Goal: Information Seeking & Learning: Learn about a topic

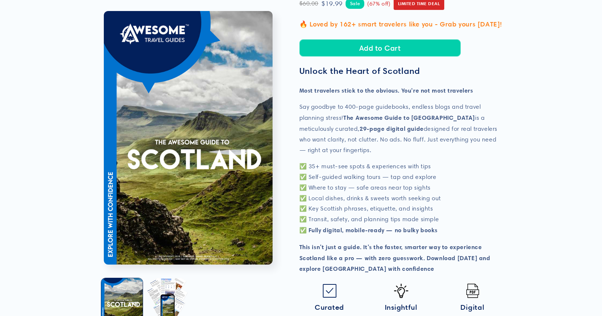
scroll to position [121, 0]
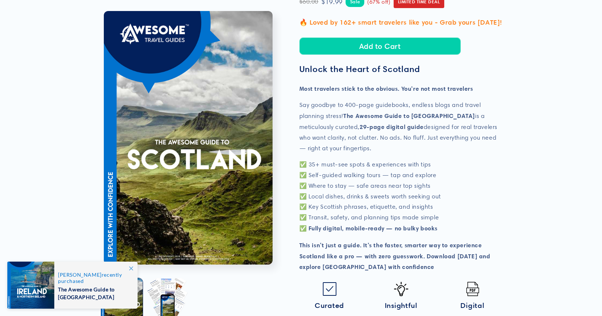
click at [132, 268] on icon at bounding box center [131, 268] width 4 height 4
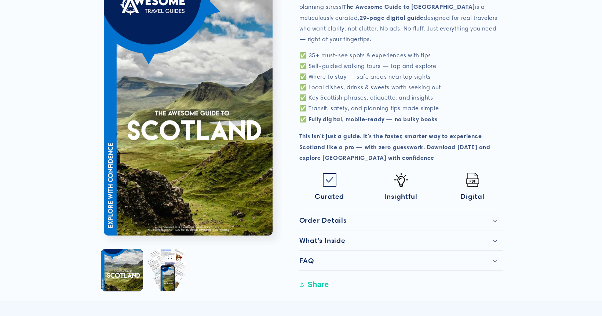
scroll to position [235, 0]
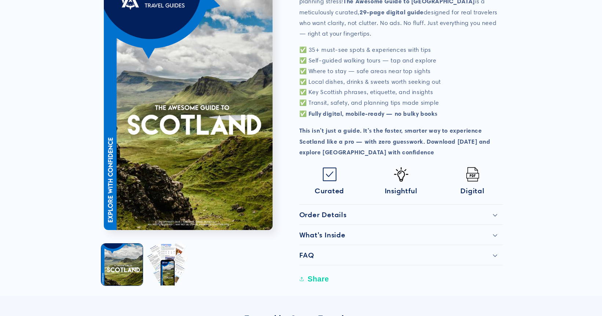
click at [470, 173] on img at bounding box center [473, 174] width 14 height 14
click at [404, 214] on div "Order Details" at bounding box center [401, 214] width 204 height 9
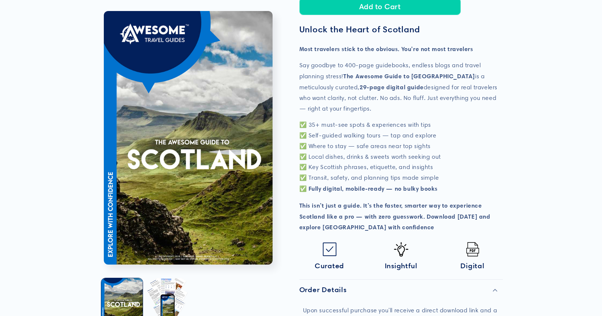
scroll to position [0, 0]
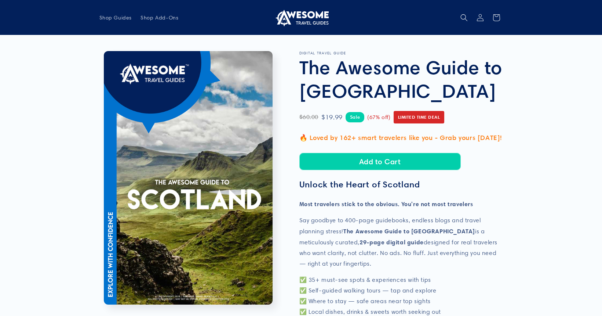
click at [315, 15] on img at bounding box center [301, 18] width 55 height 18
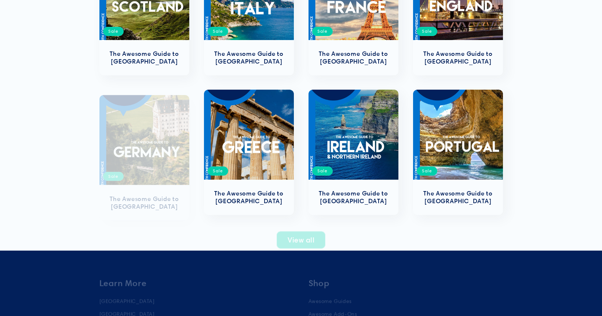
scroll to position [234, 0]
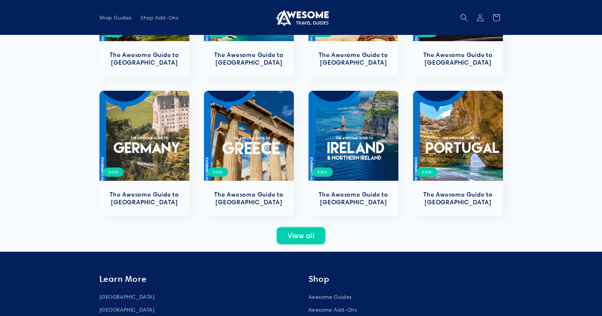
click at [305, 237] on link "View all" at bounding box center [301, 235] width 49 height 17
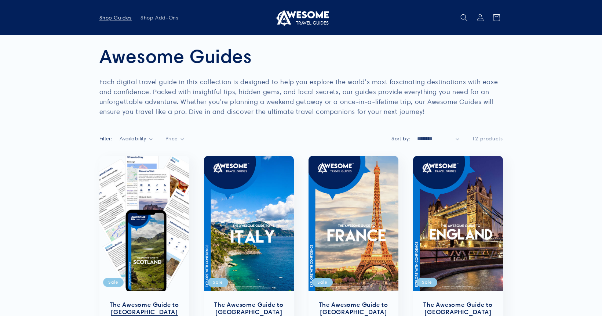
click at [165, 301] on link "The Awesome Guide to [GEOGRAPHIC_DATA]" at bounding box center [144, 308] width 75 height 15
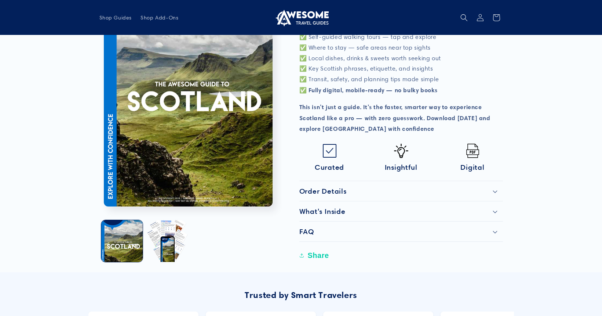
scroll to position [257, 0]
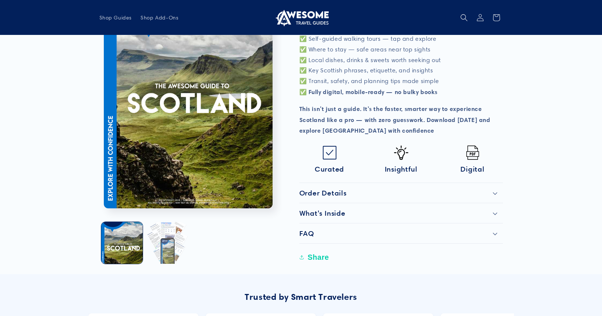
click at [171, 230] on button "Load image 2 in gallery view" at bounding box center [166, 242] width 41 height 41
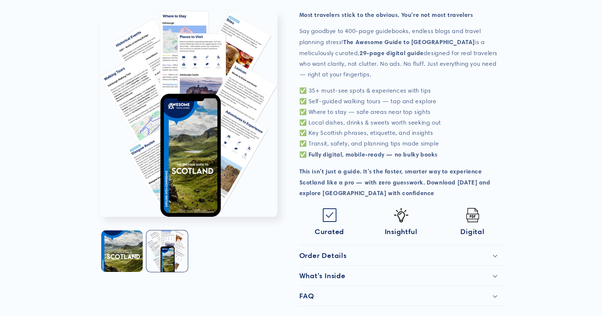
scroll to position [196, 0]
click at [392, 148] on p "✅ 35+ must-see spots & experiences with tips ✅ Self-guided walking tours — tap …" at bounding box center [401, 121] width 204 height 74
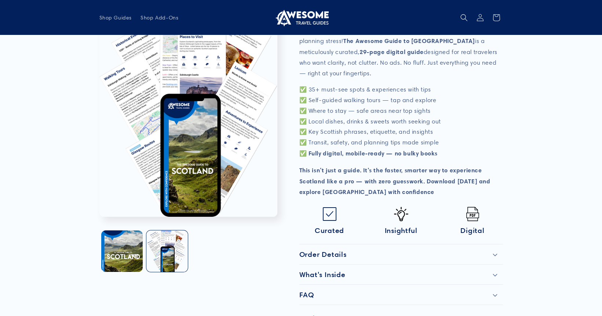
scroll to position [0, 0]
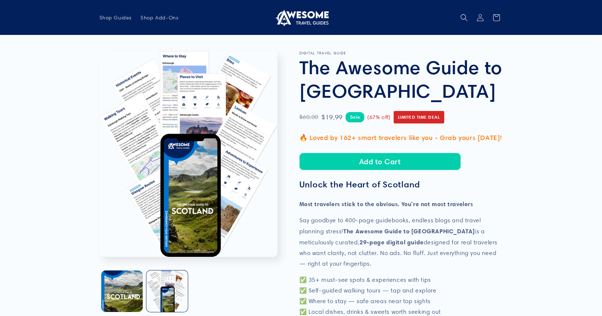
click at [301, 17] on img at bounding box center [301, 18] width 55 height 18
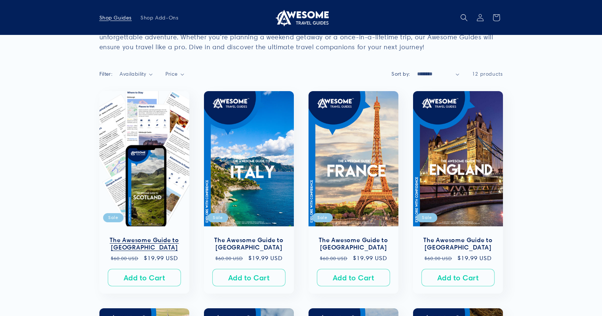
scroll to position [36, 0]
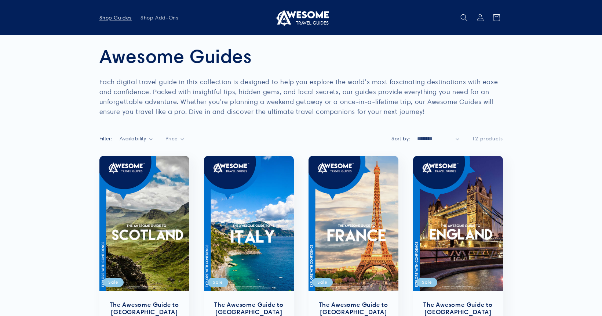
click at [124, 20] on span "Shop Guides" at bounding box center [115, 17] width 33 height 7
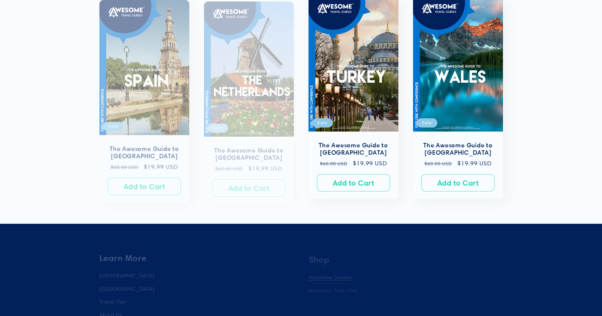
scroll to position [773, 0]
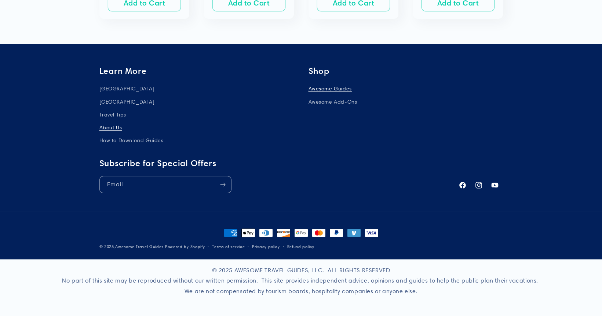
click at [113, 129] on link "About Us" at bounding box center [110, 127] width 23 height 13
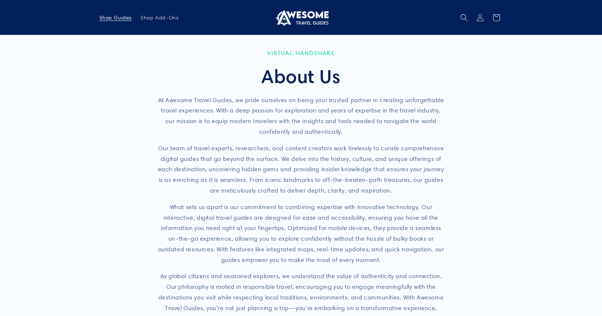
click at [117, 18] on span "Shop Guides" at bounding box center [115, 17] width 33 height 7
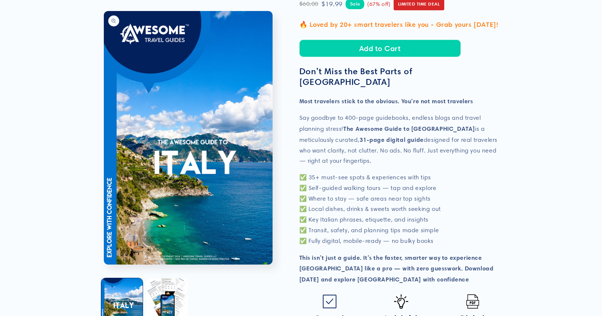
scroll to position [116, 0]
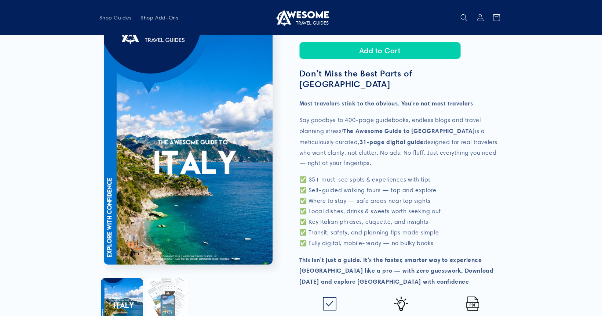
click at [171, 295] on button "Load image 2 in gallery view" at bounding box center [166, 298] width 41 height 41
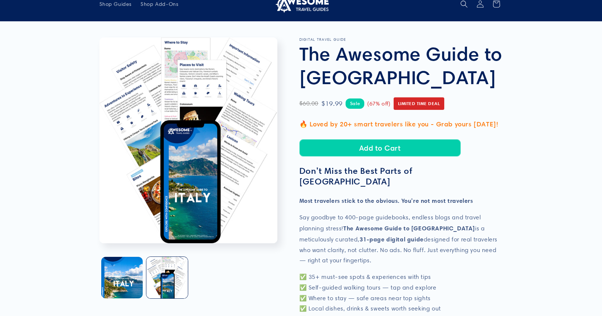
scroll to position [0, 0]
